Goal: Task Accomplishment & Management: Complete application form

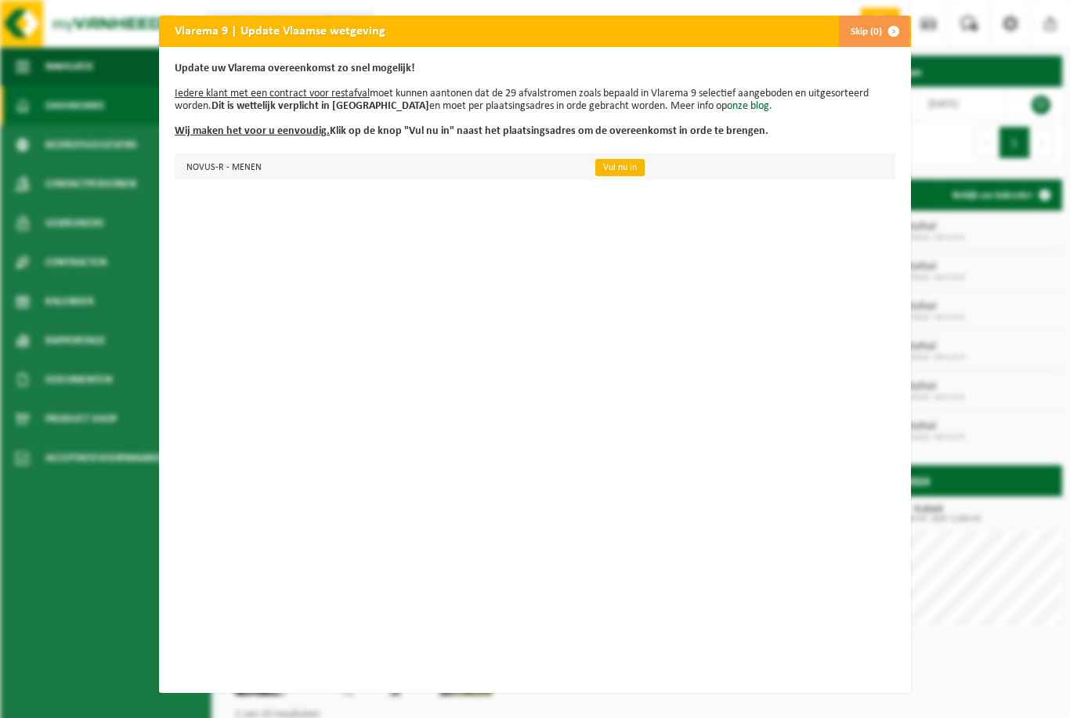
click at [618, 171] on link "Vul nu in" at bounding box center [619, 167] width 49 height 17
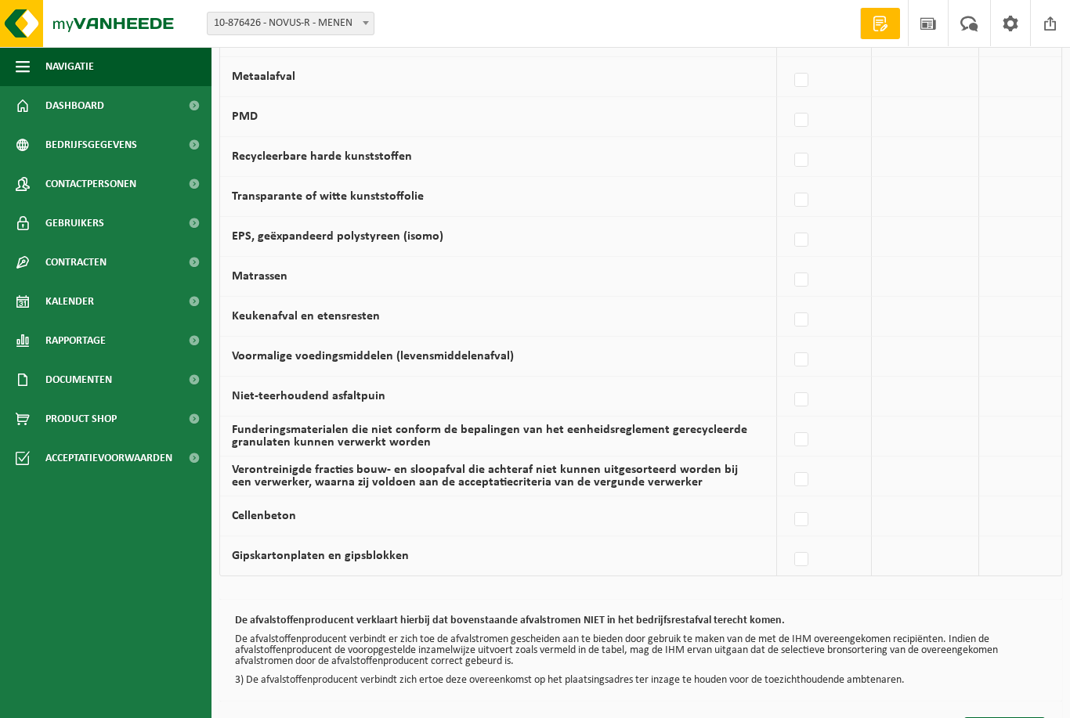
scroll to position [886, 0]
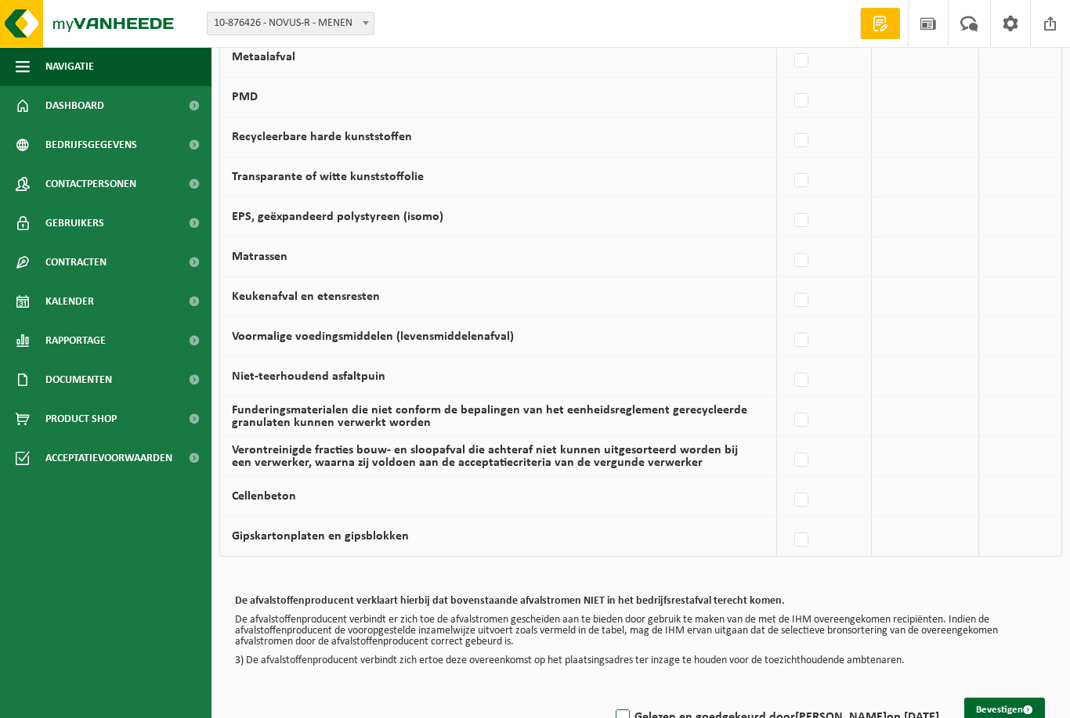
click at [625, 717] on label "Gelezen en goedgekeurd door MIEKE KENNES op 19/08/25" at bounding box center [775, 717] width 327 height 23
click at [610, 698] on input "Gelezen en goedgekeurd door MIEKE KENNES op 19/08/25" at bounding box center [609, 697] width 1 height 1
checkbox input "true"
click at [1004, 706] on button "Bevestigen" at bounding box center [1004, 710] width 81 height 25
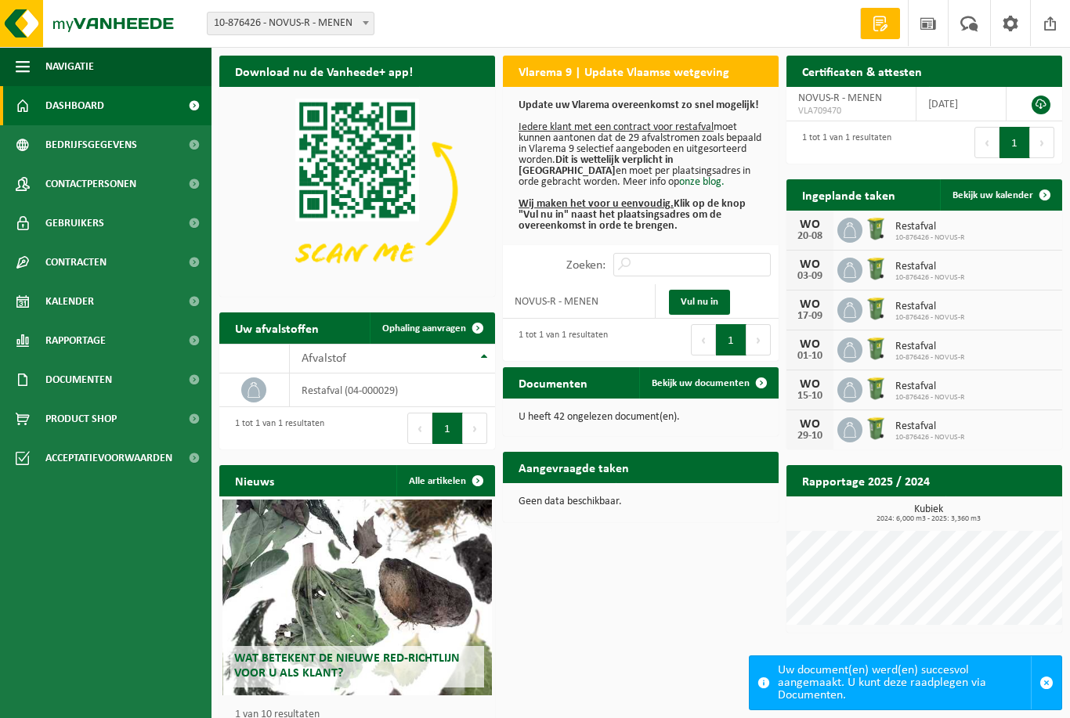
click at [637, 415] on p "U heeft 42 ongelezen document(en)." at bounding box center [640, 417] width 244 height 11
click at [731, 383] on span "Bekijk uw documenten" at bounding box center [701, 383] width 98 height 10
